Goal: Feedback & Contribution: Leave review/rating

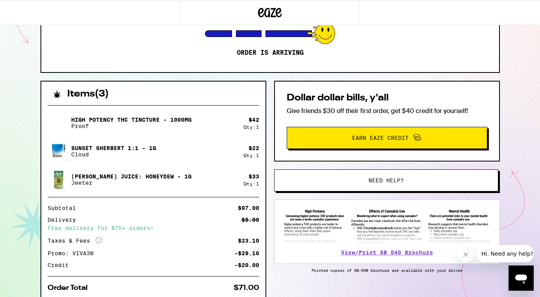
scroll to position [150, 0]
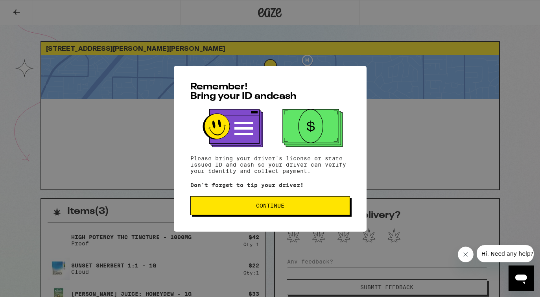
click at [246, 205] on span "Continue" at bounding box center [270, 206] width 146 height 6
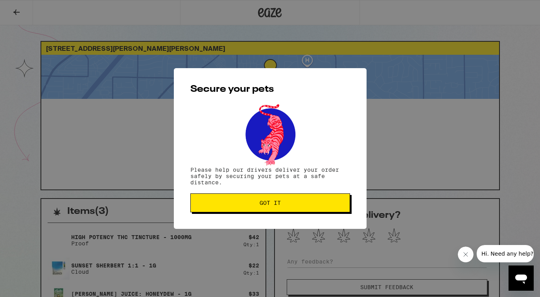
click at [246, 205] on span "Got it" at bounding box center [270, 203] width 146 height 6
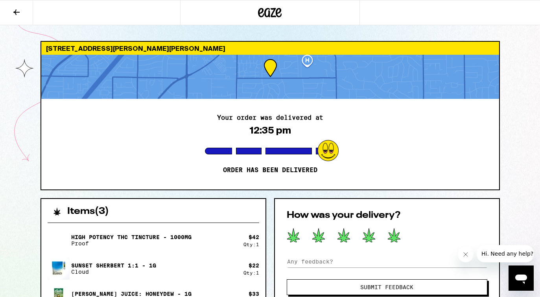
click at [392, 238] on icon at bounding box center [394, 235] width 13 height 14
click at [380, 285] on span "Submit Feedback" at bounding box center [386, 287] width 53 height 6
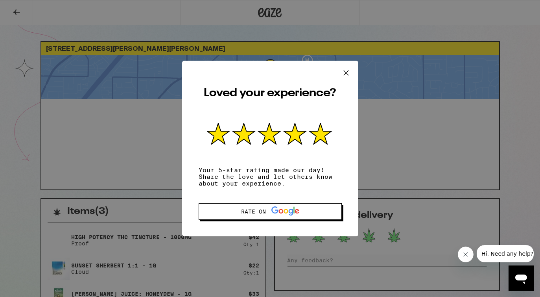
click at [346, 68] on icon at bounding box center [346, 73] width 12 height 12
